Goal: Information Seeking & Learning: Learn about a topic

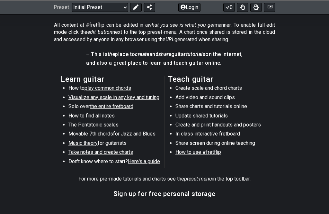
scroll to position [313, 0]
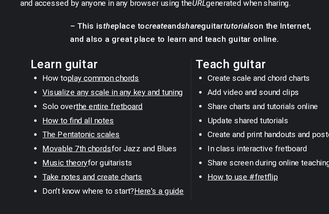
click at [68, 121] on span "Movable 7th chords" at bounding box center [90, 124] width 45 height 6
select select "/movable-7th-chords"
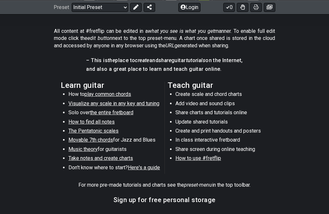
scroll to position [308, 0]
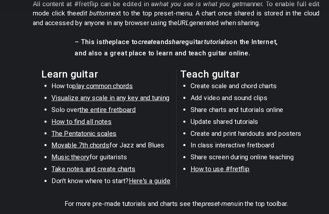
click at [90, 99] on span "the entire fretboard" at bounding box center [111, 102] width 43 height 6
select select "/how-to-solo"
